Goal: Task Accomplishment & Management: Complete application form

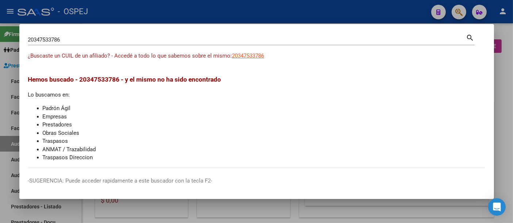
click at [162, 40] on input "20347533786" at bounding box center [247, 39] width 438 height 7
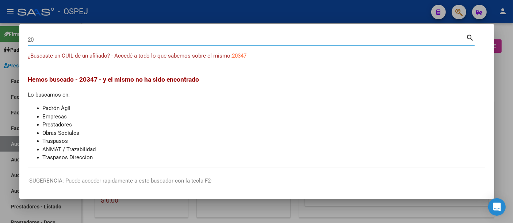
type input "2"
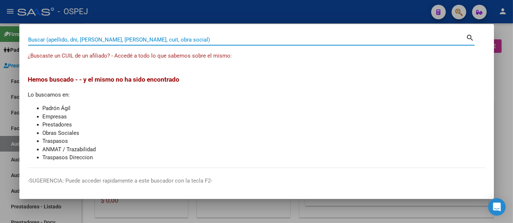
paste input "27247388"
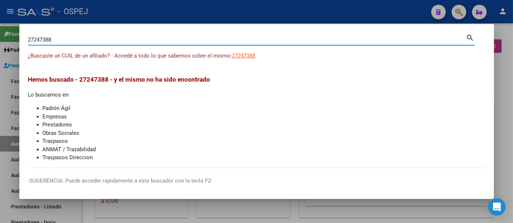
type input "27247388"
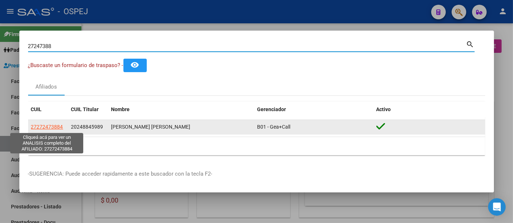
click at [51, 126] on span "27272473884" at bounding box center [47, 127] width 32 height 6
type textarea "27272473884"
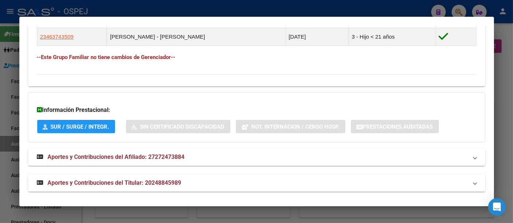
scroll to position [467, 0]
click at [158, 180] on span "Aportes y Contribuciones del Titular: 20248845989" at bounding box center [115, 183] width 134 height 7
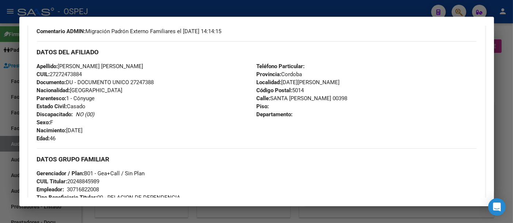
scroll to position [0, 0]
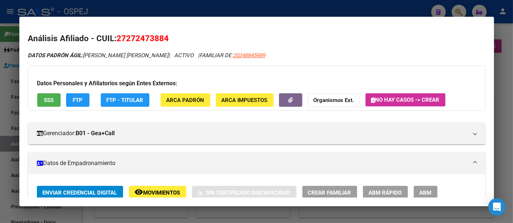
click at [262, 10] on div at bounding box center [256, 111] width 513 height 223
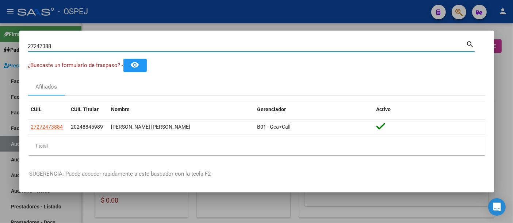
click at [151, 48] on input "27247388" at bounding box center [247, 46] width 438 height 7
type input "2"
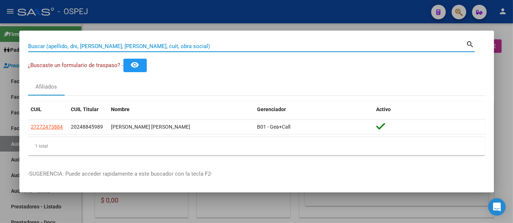
paste input "23214569094"
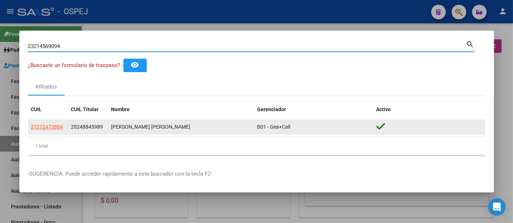
type input "23214569094"
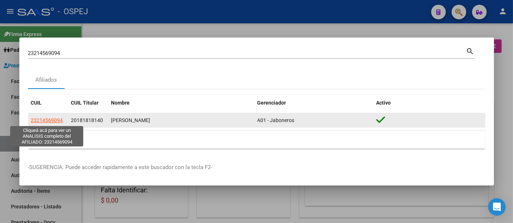
click at [39, 118] on span "23214569094" at bounding box center [47, 121] width 32 height 6
type textarea "23214569094"
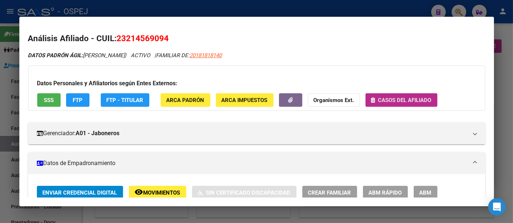
click at [397, 99] on span "Casos del afiliado" at bounding box center [404, 100] width 53 height 7
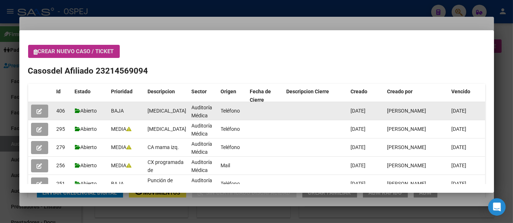
click at [38, 108] on span "button" at bounding box center [39, 111] width 5 height 7
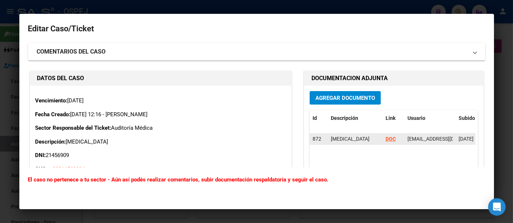
click at [385, 137] on strong "DOC" at bounding box center [390, 139] width 10 height 6
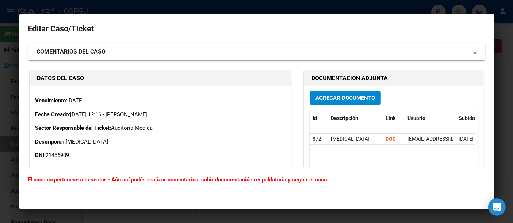
click at [141, 7] on div at bounding box center [256, 111] width 513 height 223
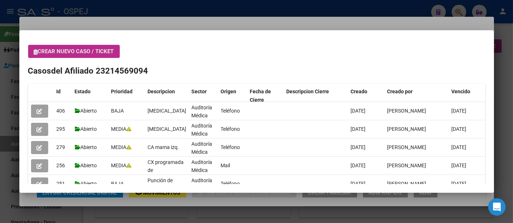
click at [81, 50] on span "Crear nuevo caso / ticket" at bounding box center [74, 51] width 80 height 7
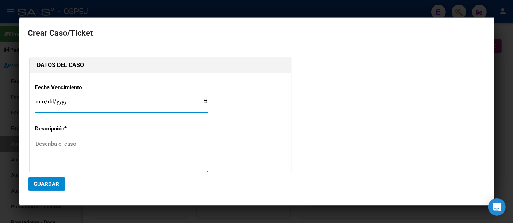
type input "23-21456909-4"
type input "[PERSON_NAME]"
type input "[DATE]"
click at [73, 145] on textarea "Describa el caso" at bounding box center [121, 157] width 173 height 34
drag, startPoint x: 46, startPoint y: 138, endPoint x: 221, endPoint y: 124, distance: 175.4
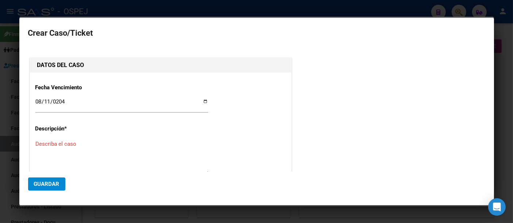
click at [48, 144] on textarea "Describa el caso" at bounding box center [121, 157] width 173 height 34
paste textarea "[MEDICAL_DATA] en mamá izquierda campo superoexterno"
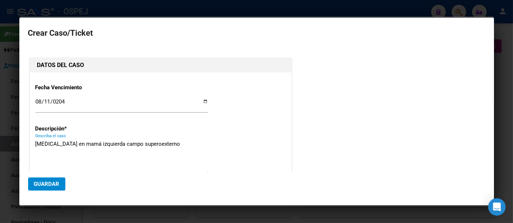
click at [76, 143] on textarea "[MEDICAL_DATA] en mamá izquierda campo superoexterno" at bounding box center [121, 157] width 173 height 34
type textarea "[MEDICAL_DATA] en mama izquierda campo superoexterno"
click at [45, 183] on span "Guardar" at bounding box center [47, 184] width 26 height 7
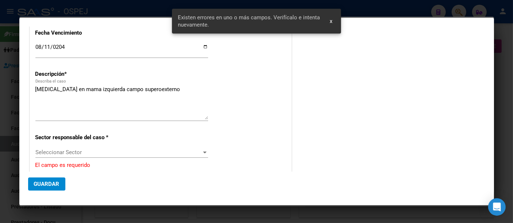
scroll to position [122, 0]
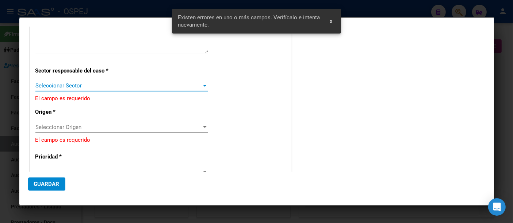
click at [70, 85] on span "Seleccionar Sector" at bounding box center [118, 85] width 166 height 7
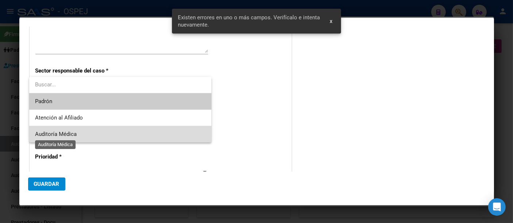
click at [59, 134] on span "Auditoría Médica" at bounding box center [56, 134] width 42 height 7
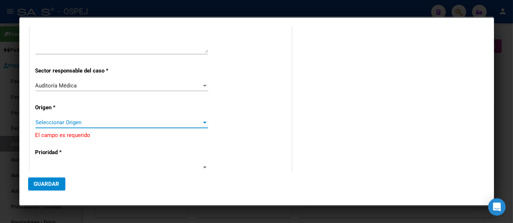
click at [61, 121] on span "Seleccionar Origen" at bounding box center [118, 122] width 166 height 7
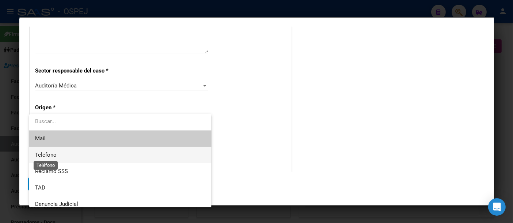
click at [50, 154] on span "Teléfono" at bounding box center [46, 155] width 22 height 7
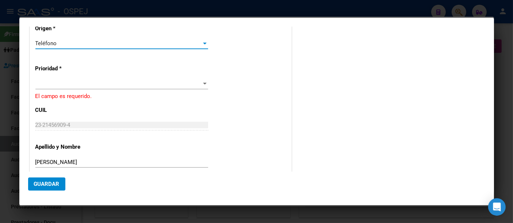
scroll to position [203, 0]
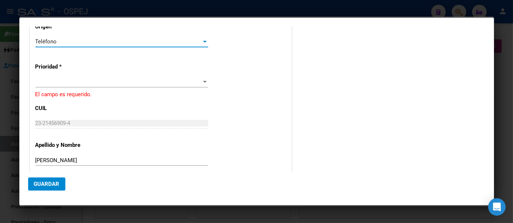
click at [49, 75] on div "Prioridad * El campo es requerido." at bounding box center [160, 76] width 250 height 45
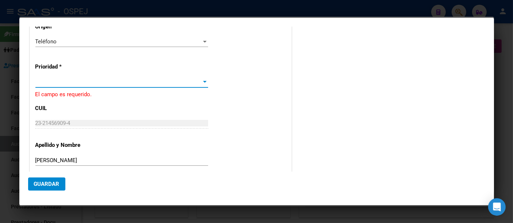
click at [44, 80] on span at bounding box center [118, 82] width 166 height 7
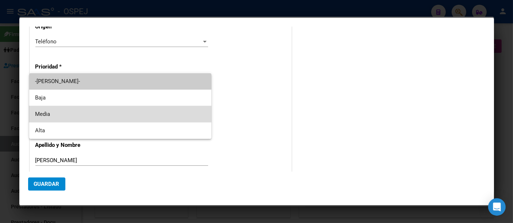
click at [41, 114] on span "Media" at bounding box center [120, 114] width 170 height 16
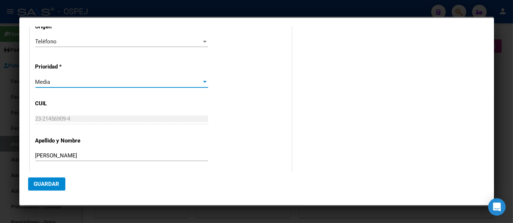
click at [39, 184] on span "Guardar" at bounding box center [47, 184] width 26 height 7
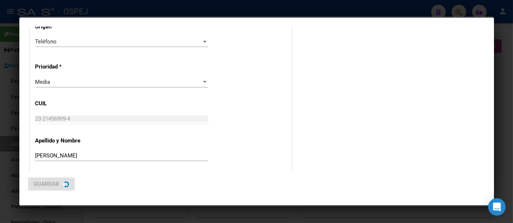
scroll to position [0, 0]
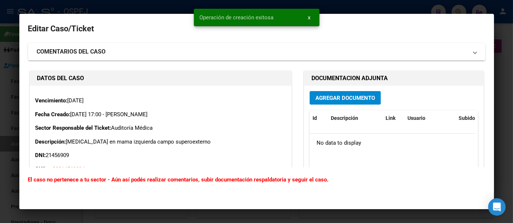
click at [321, 95] on span "Agregar Documento" at bounding box center [344, 98] width 59 height 7
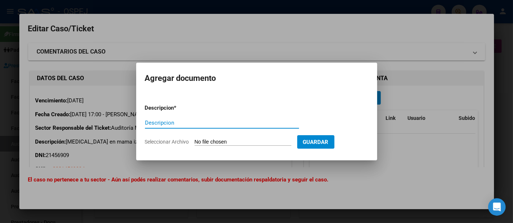
paste input "[MEDICAL_DATA] en mamá izquierda campo superoexterno"
type input "[MEDICAL_DATA] en mamá izquierda campo superoexterno"
click at [204, 142] on input "Seleccionar Archivo" at bounding box center [243, 142] width 97 height 7
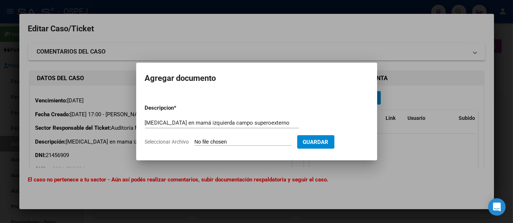
type input "C:\fakepath\LA.pdf"
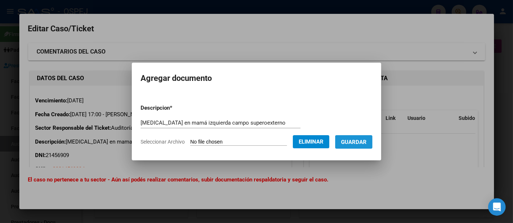
click at [365, 142] on span "Guardar" at bounding box center [354, 142] width 26 height 7
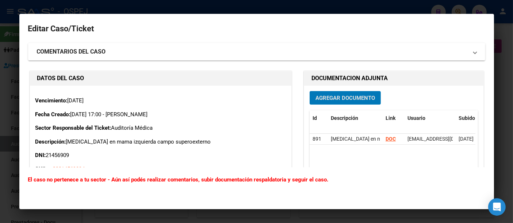
click at [282, 6] on div at bounding box center [256, 111] width 513 height 223
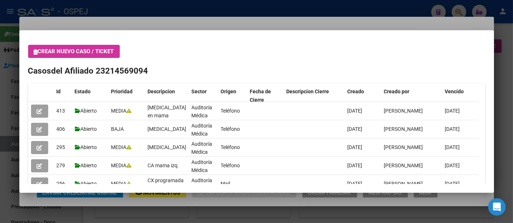
click at [235, 10] on div at bounding box center [256, 111] width 513 height 223
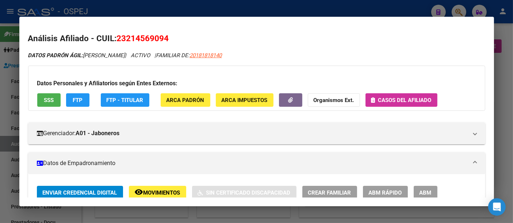
click at [190, 9] on div at bounding box center [256, 111] width 513 height 223
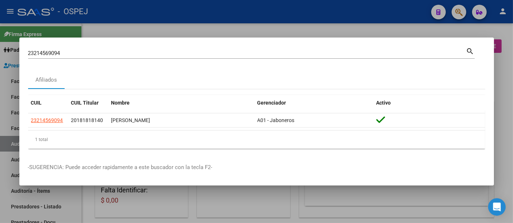
click at [156, 52] on input "23214569094" at bounding box center [247, 53] width 438 height 7
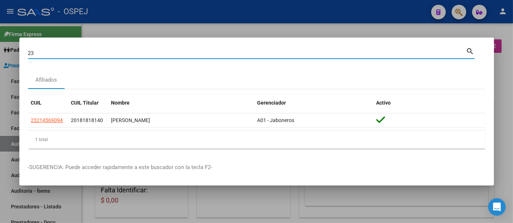
type input "2"
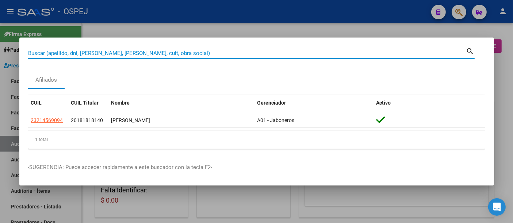
paste input "27-94269477-1"
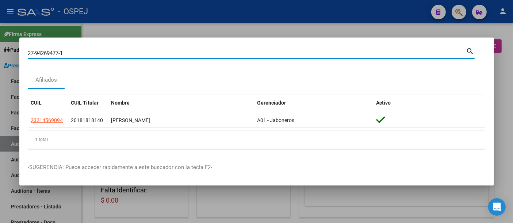
type input "27942694771"
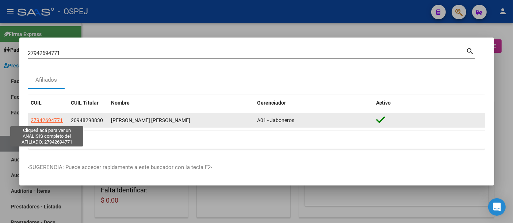
click at [43, 123] on span "27942694771" at bounding box center [47, 121] width 32 height 6
type textarea "27942694771"
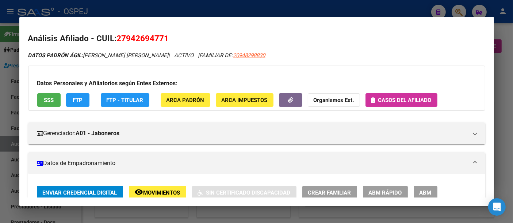
click at [414, 99] on span "Casos del afiliado" at bounding box center [404, 100] width 53 height 7
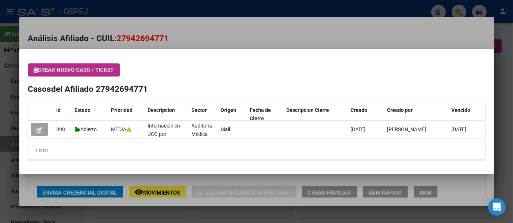
click at [206, 9] on div at bounding box center [256, 111] width 513 height 223
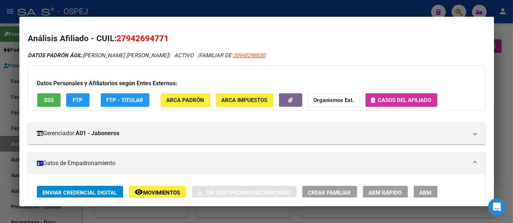
click at [184, 11] on div at bounding box center [256, 111] width 513 height 223
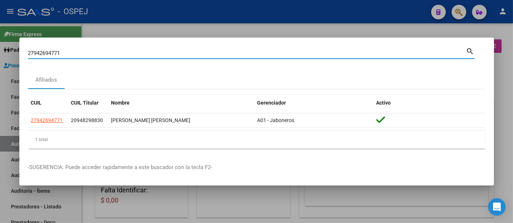
click at [140, 54] on input "27942694771" at bounding box center [247, 53] width 438 height 7
type input "2"
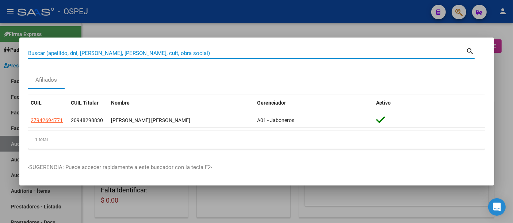
paste input "23415208529"
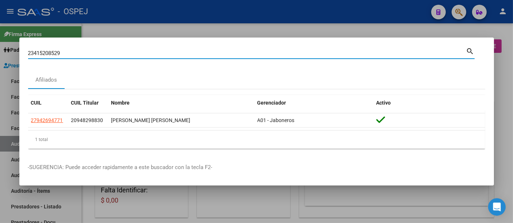
type input "23415208529"
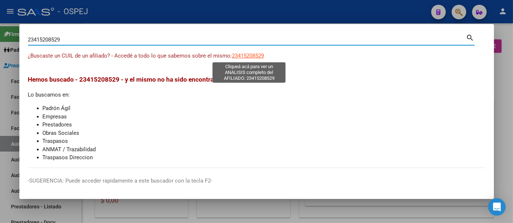
click at [256, 55] on span "23415208529" at bounding box center [248, 56] width 32 height 7
type textarea "23415208529"
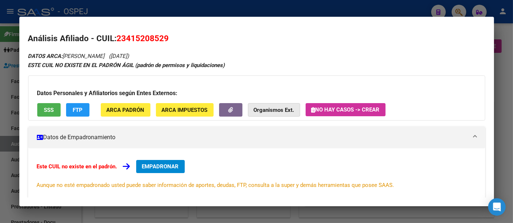
click at [270, 107] on strong "Organismos Ext." at bounding box center [274, 110] width 41 height 7
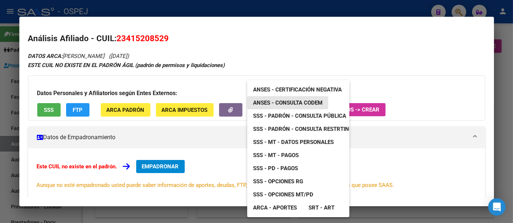
click at [286, 103] on span "ANSES - Consulta CODEM" at bounding box center [287, 103] width 69 height 7
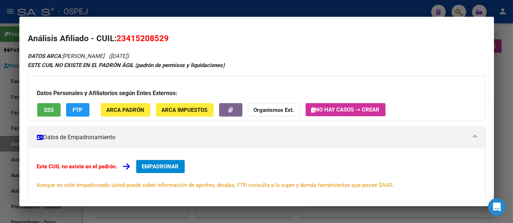
click at [43, 109] on button "SSS" at bounding box center [48, 110] width 23 height 14
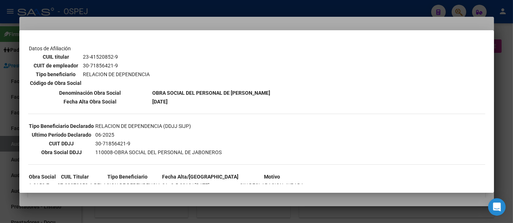
scroll to position [122, 0]
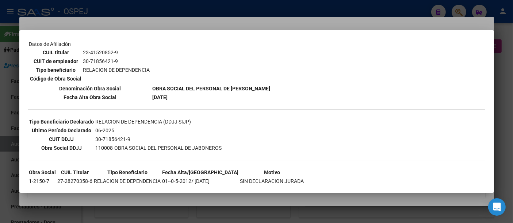
click at [226, 24] on div at bounding box center [256, 111] width 513 height 223
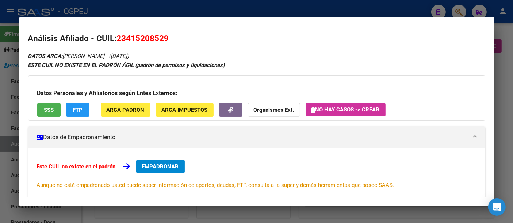
click at [226, 9] on div at bounding box center [256, 111] width 513 height 223
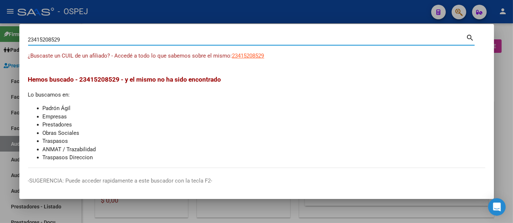
click at [151, 41] on input "23415208529" at bounding box center [247, 39] width 438 height 7
type input "2"
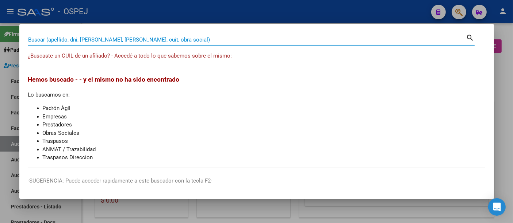
paste input "20305084620"
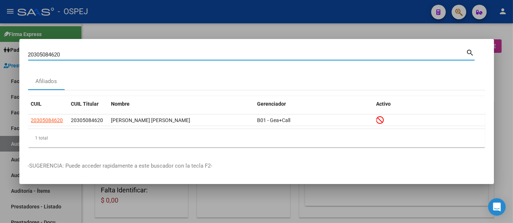
click at [177, 57] on input "20305084620" at bounding box center [247, 54] width 438 height 7
type input "2"
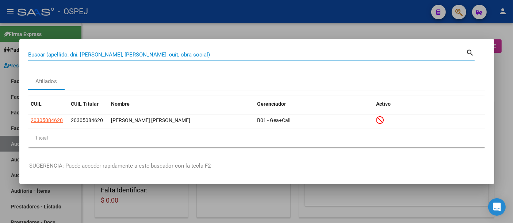
paste input "20-26413881-8"
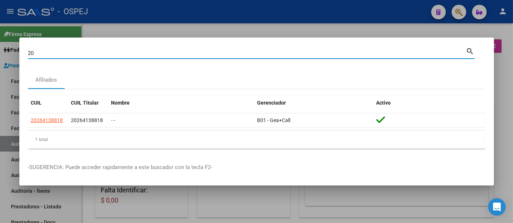
type input "2"
